Goal: Transaction & Acquisition: Subscribe to service/newsletter

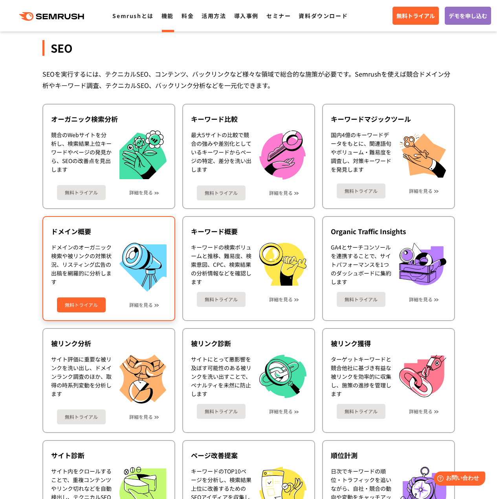
scroll to position [236, 0]
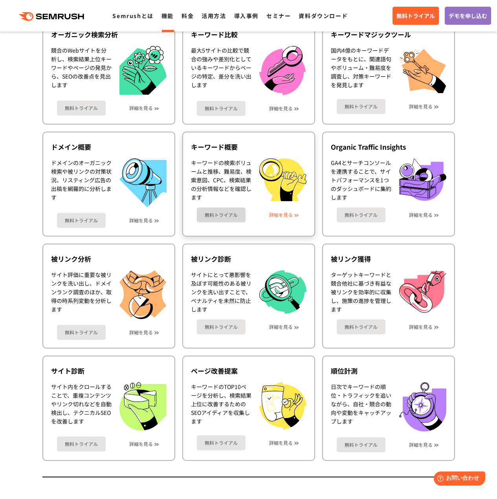
click at [284, 215] on link "詳細を見る" at bounding box center [281, 215] width 24 height 6
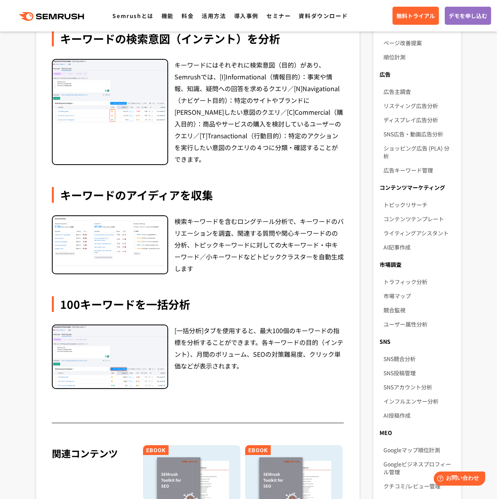
scroll to position [118, 0]
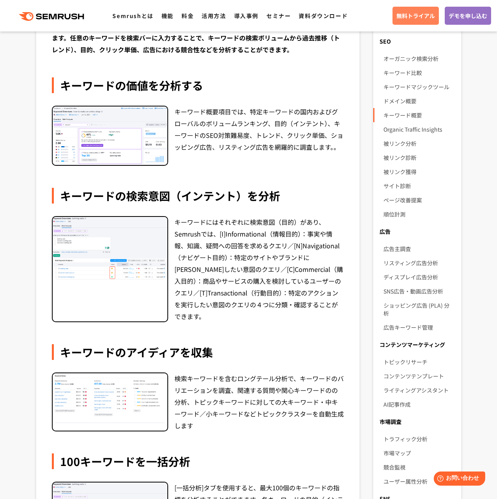
click at [393, 24] on link "無料トライアル" at bounding box center [416, 16] width 46 height 18
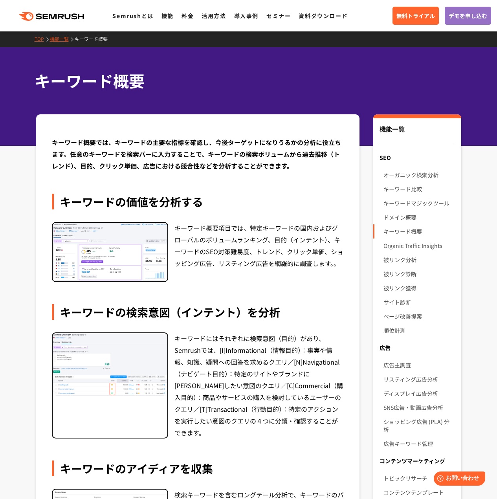
scroll to position [0, 0]
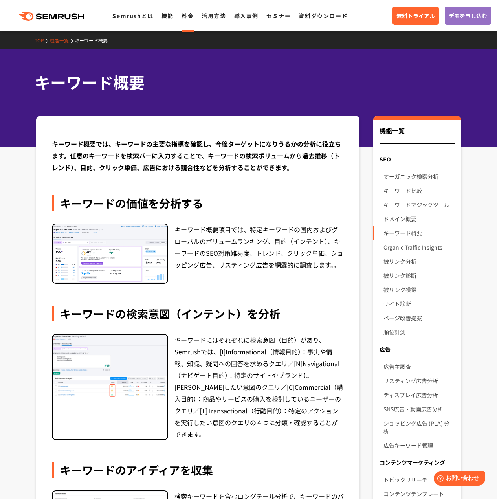
click at [191, 19] on link "料金" at bounding box center [188, 16] width 12 height 8
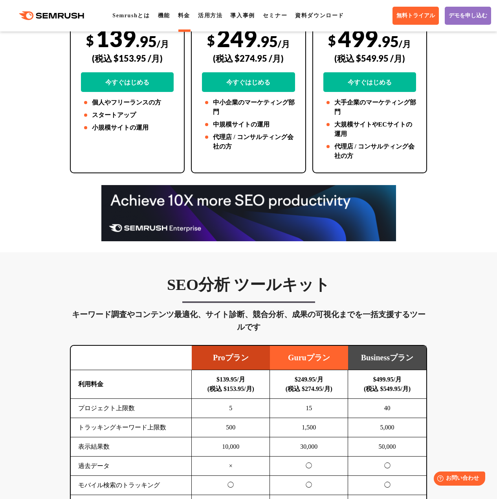
scroll to position [393, 0]
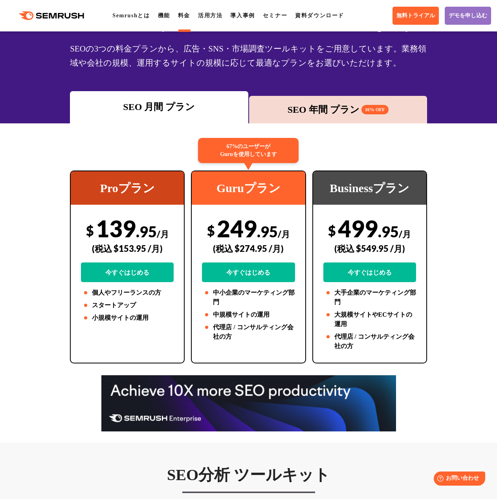
scroll to position [0, 0]
